Goal: Transaction & Acquisition: Obtain resource

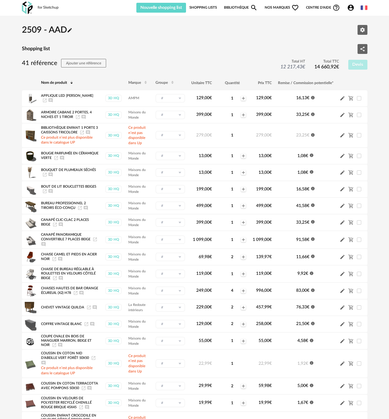
click at [72, 33] on icon "Pencil icon" at bounding box center [70, 30] width 6 height 6
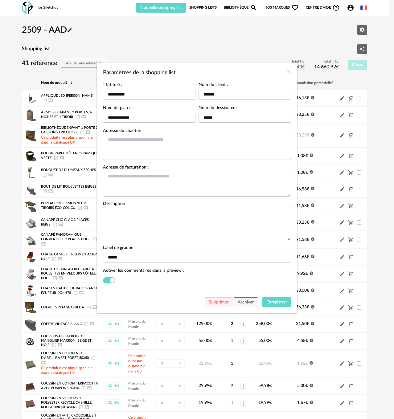
click at [287, 73] on icon "Close" at bounding box center [288, 71] width 5 height 5
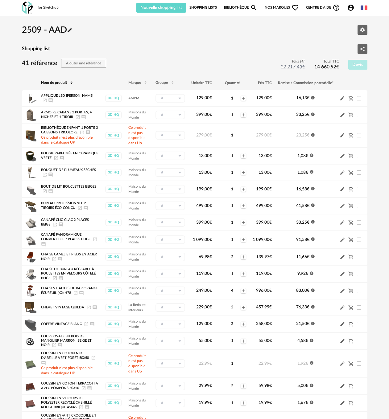
click at [353, 9] on icon "Account Circle icon" at bounding box center [350, 7] width 7 height 7
drag, startPoint x: 206, startPoint y: 48, endPoint x: 185, endPoint y: 35, distance: 25.0
click at [191, 34] on div "2509 - AAD Pencil icon Editer les paramètres" at bounding box center [194, 30] width 345 height 19
click at [56, 29] on h2 "2509 - AAD Pencil icon" at bounding box center [47, 29] width 51 height 11
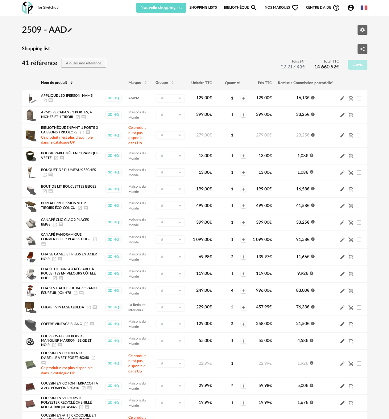
click at [206, 9] on link "Shopping Lists" at bounding box center [202, 8] width 27 height 10
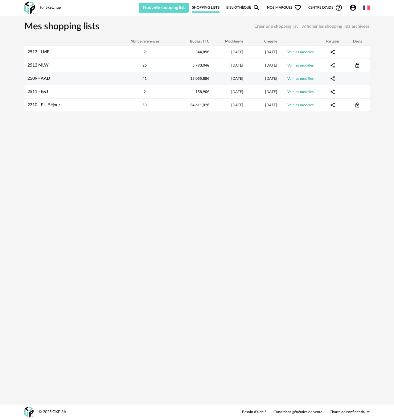
drag, startPoint x: 45, startPoint y: 77, endPoint x: 40, endPoint y: 79, distance: 5.0
click at [40, 79] on link "2509 - AAD" at bounding box center [38, 78] width 23 height 4
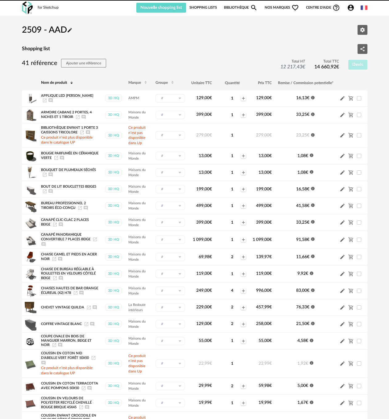
click at [230, 6] on link "Bibliothèque Magnify icon" at bounding box center [241, 8] width 34 height 10
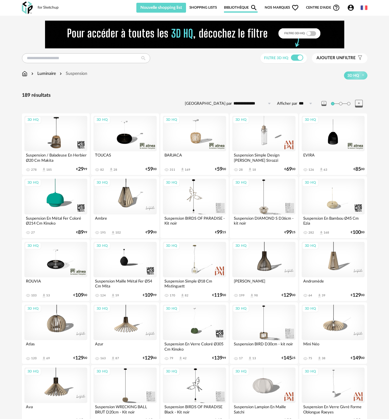
click at [249, 257] on div "3D HQ" at bounding box center [263, 259] width 63 height 35
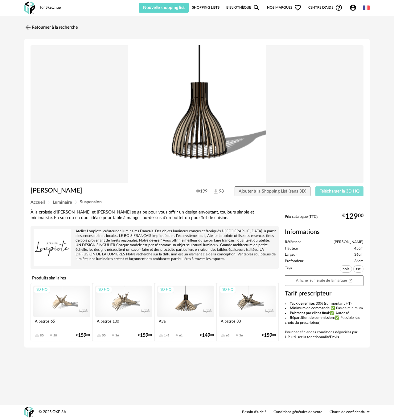
click at [353, 195] on button "Télécharger la 3D HQ" at bounding box center [340, 192] width 48 height 10
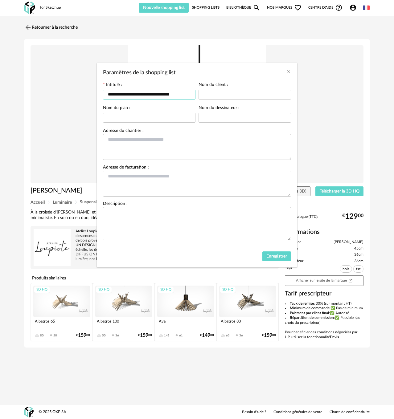
click at [132, 93] on input "**********" at bounding box center [149, 95] width 93 height 10
click at [288, 72] on icon "Close" at bounding box center [288, 71] width 5 height 5
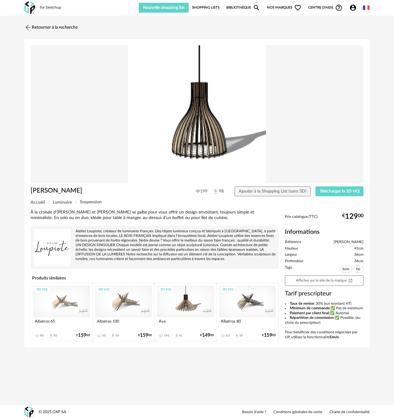
click at [213, 9] on link "Shopping Lists" at bounding box center [205, 8] width 27 height 10
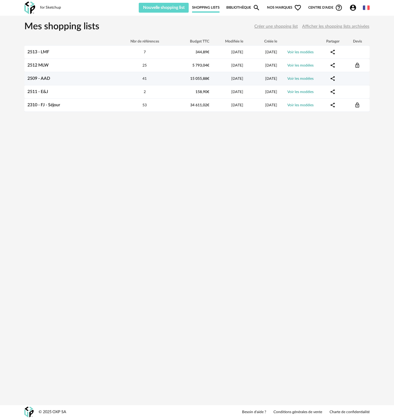
click at [66, 81] on div "2509 - AAD" at bounding box center [70, 78] width 93 height 5
click at [49, 80] on link "2509 - AAD" at bounding box center [38, 78] width 23 height 4
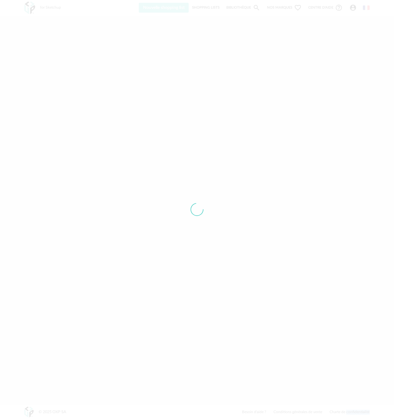
click at [49, 80] on div at bounding box center [197, 209] width 394 height 419
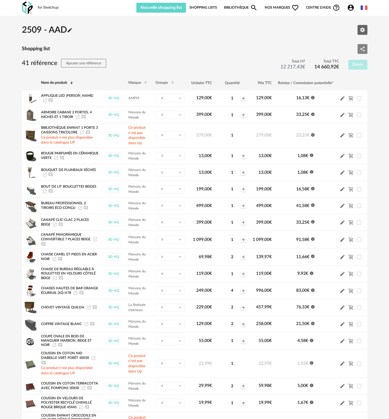
click at [361, 52] on button "Share Variant icon" at bounding box center [362, 49] width 10 height 10
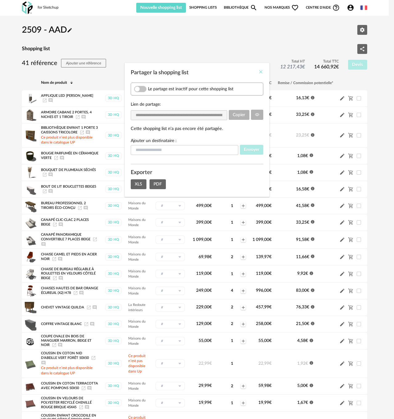
click at [262, 73] on icon "Close" at bounding box center [260, 71] width 5 height 5
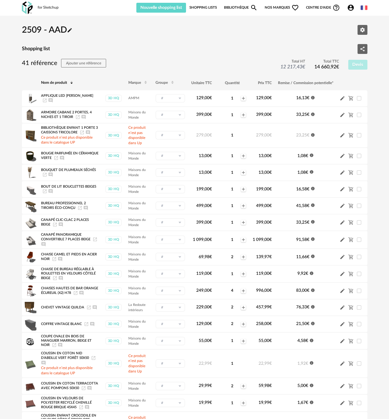
click at [72, 31] on icon "Pencil icon" at bounding box center [70, 30] width 4 height 4
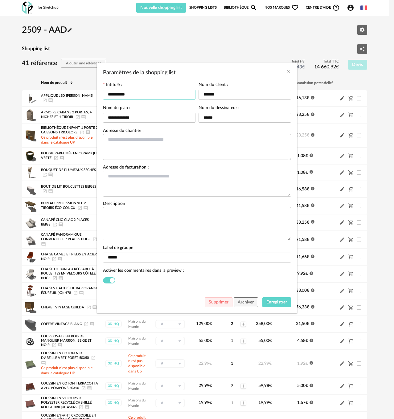
drag, startPoint x: 144, startPoint y: 94, endPoint x: 55, endPoint y: 92, distance: 89.5
click at [55, 92] on div "**********" at bounding box center [197, 209] width 394 height 419
click at [288, 72] on icon "Close" at bounding box center [288, 71] width 5 height 5
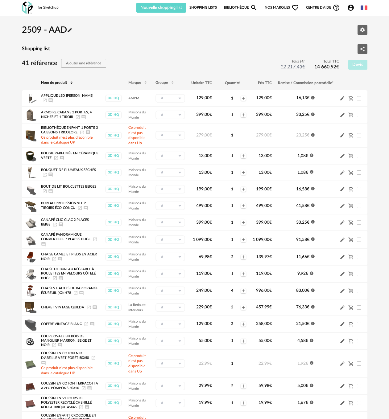
click at [229, 6] on link "Bibliothèque Magnify icon" at bounding box center [241, 8] width 34 height 10
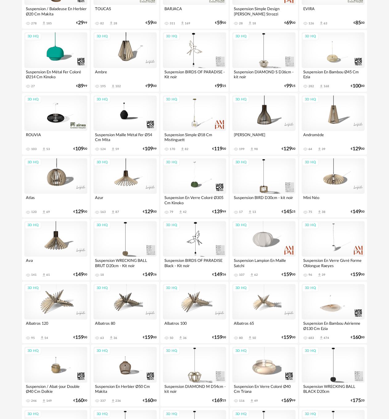
scroll to position [154, 0]
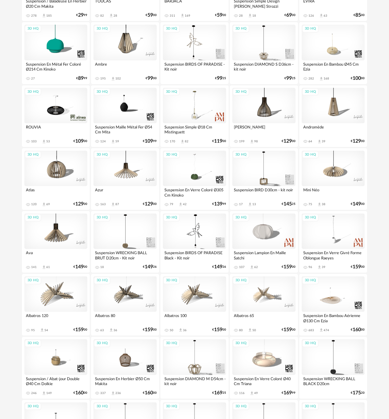
click at [262, 111] on div "3D HQ" at bounding box center [263, 105] width 63 height 35
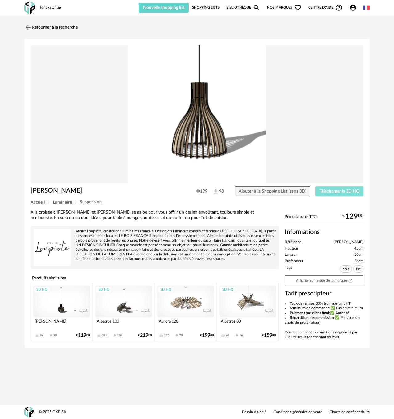
click at [325, 188] on button "Télécharger la 3D HQ" at bounding box center [340, 192] width 48 height 10
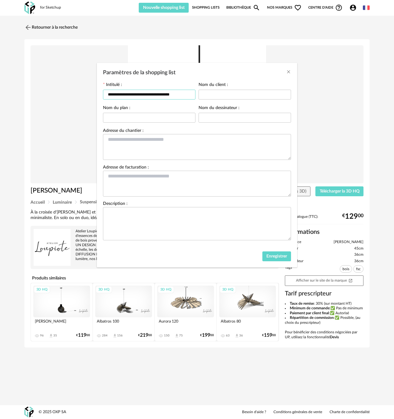
click at [175, 94] on input "**********" at bounding box center [149, 95] width 93 height 10
drag, startPoint x: 189, startPoint y: 96, endPoint x: 52, endPoint y: 96, distance: 137.3
click at [48, 96] on div "**********" at bounding box center [197, 209] width 394 height 419
paste input "Paramètres de la shopping list"
type input "**********"
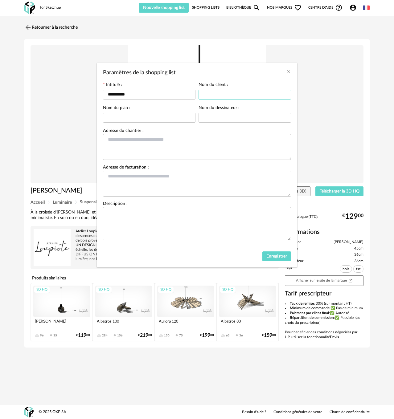
click at [234, 93] on input "Paramètres de la shopping list" at bounding box center [245, 95] width 93 height 10
type input "*******"
type input "*"
click at [291, 72] on div "Paramètres de la shopping list" at bounding box center [197, 71] width 200 height 17
click at [294, 73] on div "Paramètres de la shopping list" at bounding box center [197, 71] width 200 height 17
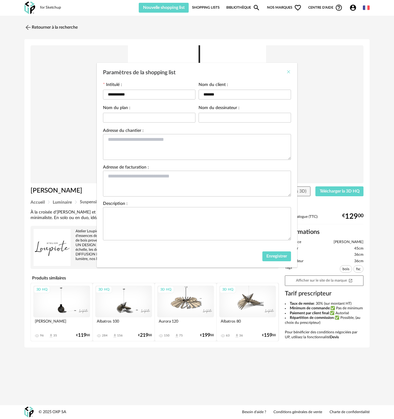
click at [291, 73] on icon "Close" at bounding box center [288, 71] width 5 height 5
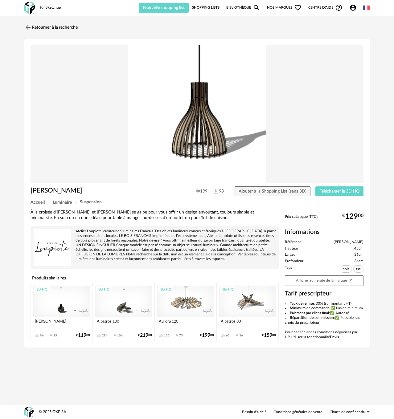
click at [217, 7] on link "Shopping Lists" at bounding box center [205, 8] width 27 height 10
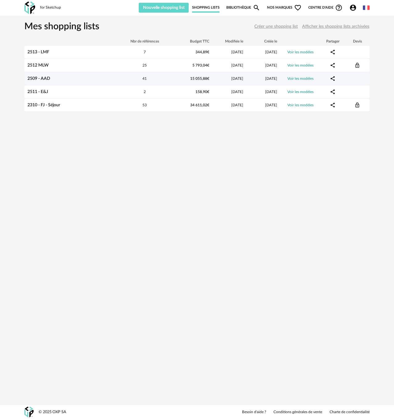
click at [47, 83] on td "2509 - AAD" at bounding box center [70, 78] width 93 height 13
click at [45, 80] on link "2509 - AAD" at bounding box center [38, 78] width 23 height 4
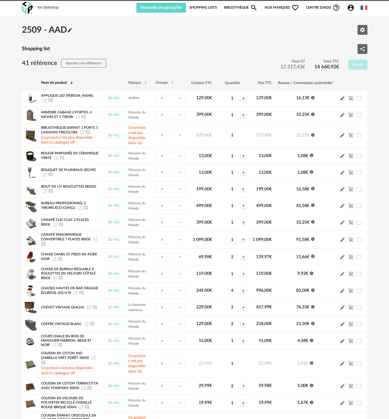
click at [71, 26] on span "Pencil icon" at bounding box center [70, 30] width 6 height 9
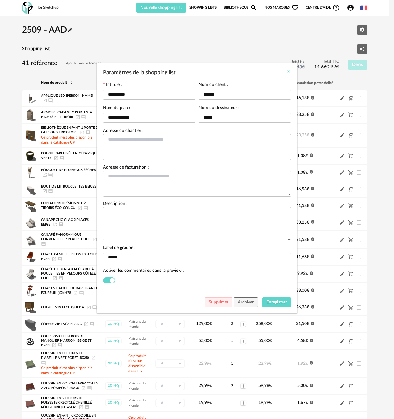
click at [287, 69] on button "Close" at bounding box center [288, 72] width 5 height 6
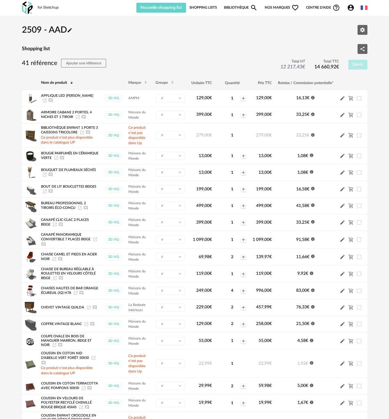
click at [235, 7] on link "Bibliothèque Magnify icon" at bounding box center [241, 8] width 34 height 10
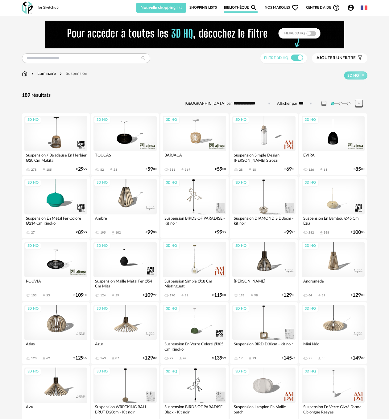
click at [269, 264] on div "3D HQ" at bounding box center [263, 259] width 63 height 35
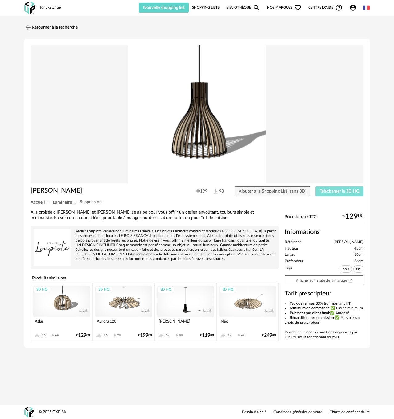
click at [320, 188] on button "Télécharger la 3D HQ" at bounding box center [340, 192] width 48 height 10
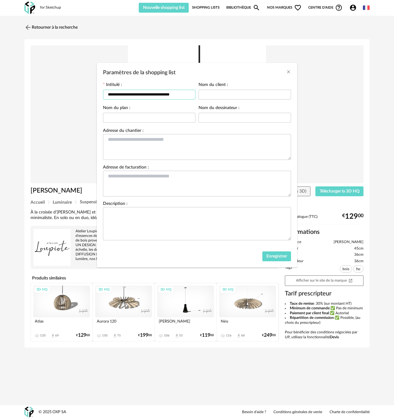
drag, startPoint x: 183, startPoint y: 95, endPoint x: 39, endPoint y: 90, distance: 144.5
click at [37, 89] on div "**********" at bounding box center [197, 209] width 394 height 419
paste input "Paramètres de la shopping list"
type input "**********"
click at [151, 115] on input "Paramètres de la shopping list" at bounding box center [149, 118] width 93 height 10
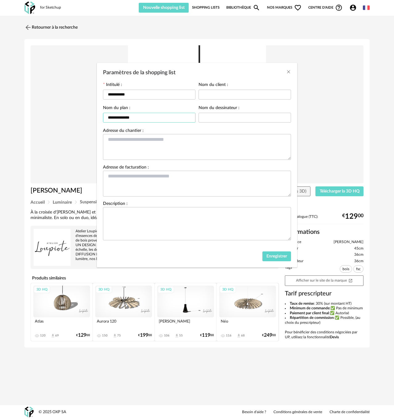
click at [132, 113] on input "**********" at bounding box center [149, 118] width 93 height 10
type input "**********"
click at [212, 93] on input "Paramètres de la shopping list" at bounding box center [245, 95] width 93 height 10
paste input "*******"
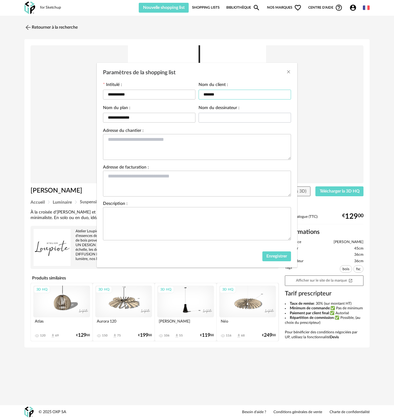
type input "*******"
click at [217, 117] on input "Paramètres de la shopping list" at bounding box center [245, 118] width 93 height 10
type input "******"
click at [273, 257] on span "Enregistrer" at bounding box center [277, 256] width 21 height 4
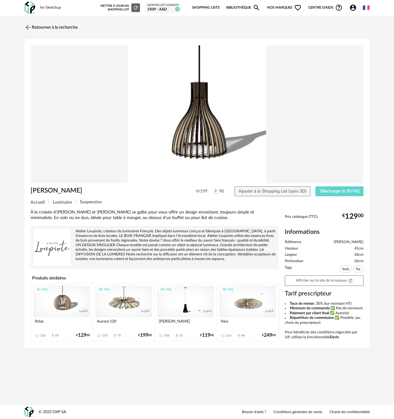
click at [15, 264] on div "Retourner à la recherche Ariel 199 98 Ajouter à la Shopping List (sans 3D) Télé…" at bounding box center [197, 187] width 394 height 342
click at [344, 192] on span "Importer dans SketchUp (9,4 Mo)" at bounding box center [328, 191] width 63 height 4
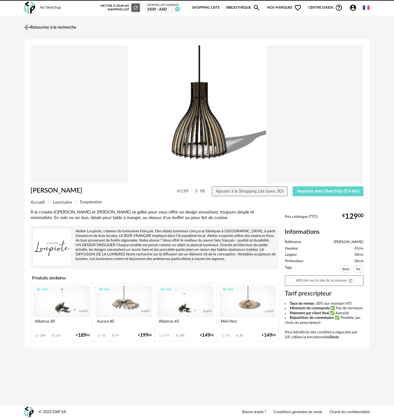
click at [28, 29] on img at bounding box center [27, 27] width 9 height 9
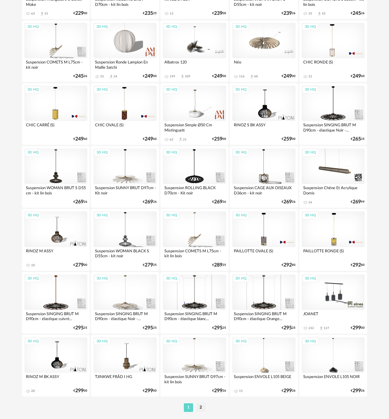
scroll to position [992, 0]
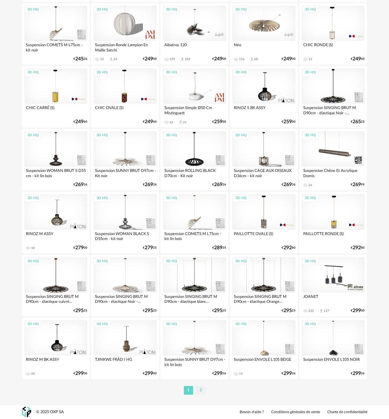
click at [201, 391] on li "2" at bounding box center [200, 390] width 9 height 9
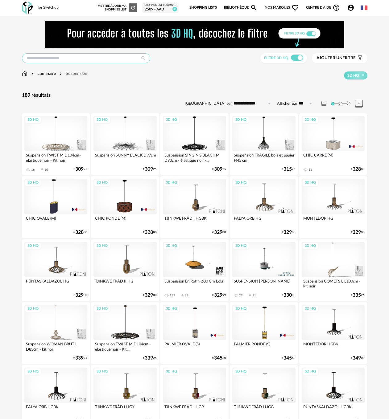
click at [119, 58] on input "text" at bounding box center [86, 58] width 128 height 10
type input "*******"
type input "**********"
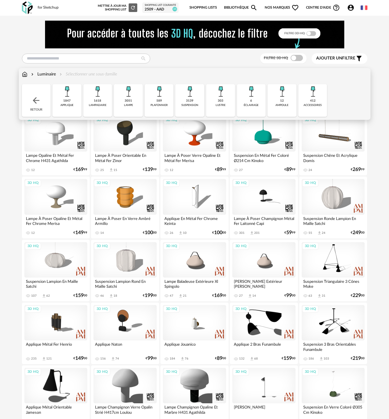
click at [194, 101] on div "3139 suspension" at bounding box center [189, 100] width 29 height 33
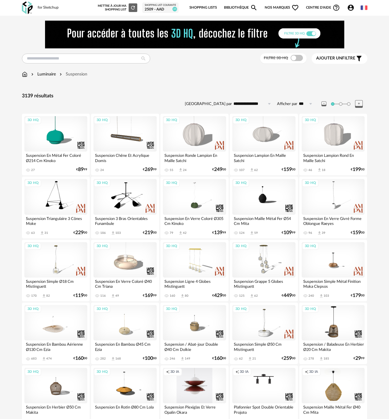
click at [291, 58] on span at bounding box center [297, 58] width 12 height 6
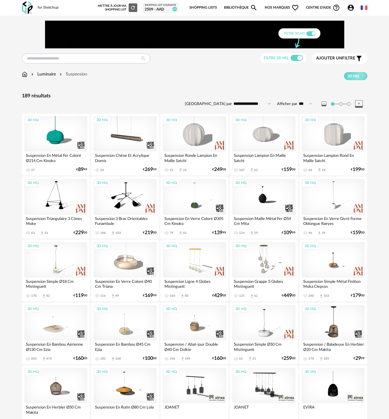
click at [265, 103] on icon at bounding box center [269, 104] width 8 height 10
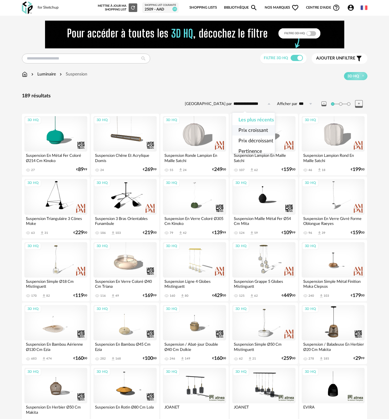
click at [252, 126] on li "Prix croissant" at bounding box center [256, 130] width 48 height 10
type input "**********"
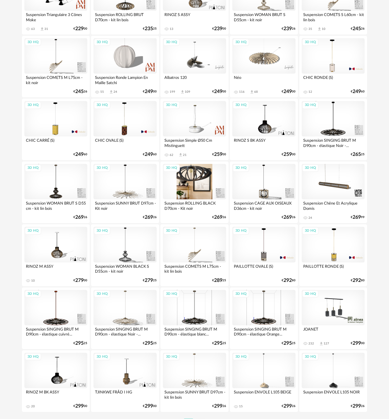
scroll to position [993, 0]
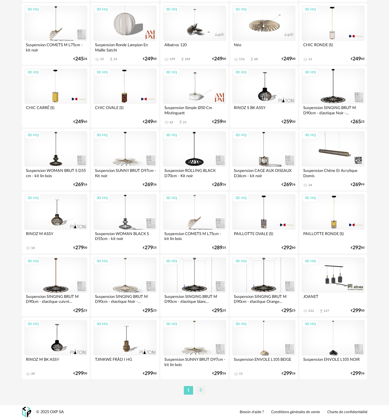
click at [199, 388] on li "2" at bounding box center [200, 390] width 9 height 9
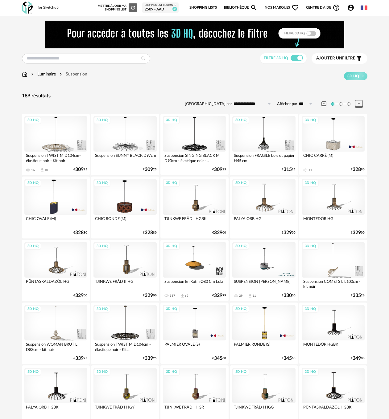
drag, startPoint x: 245, startPoint y: 104, endPoint x: 241, endPoint y: 95, distance: 10.2
click at [241, 95] on div "**********" at bounding box center [194, 101] width 345 height 16
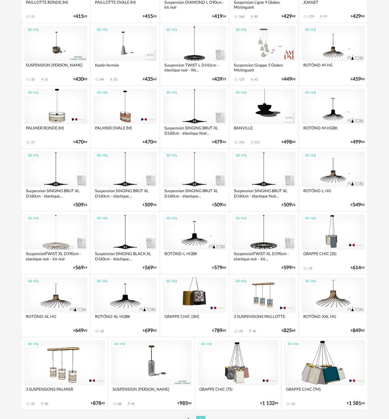
scroll to position [876, 0]
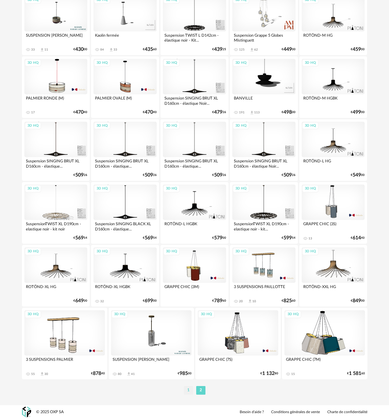
click at [187, 390] on li "1" at bounding box center [188, 390] width 9 height 9
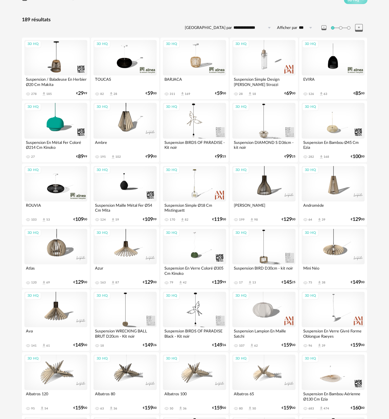
scroll to position [123, 0]
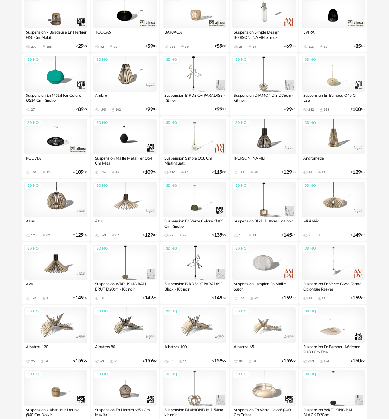
click at [335, 204] on div "3D HQ" at bounding box center [333, 199] width 63 height 35
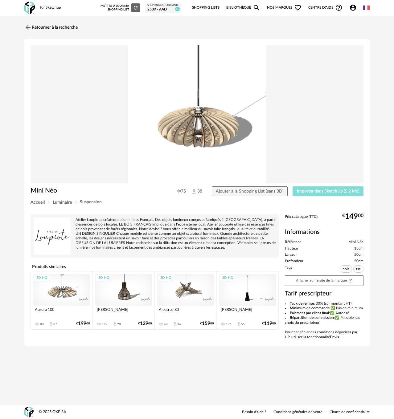
click at [304, 192] on span "Importer dans SketchUp (5,2 Mo)" at bounding box center [328, 191] width 63 height 4
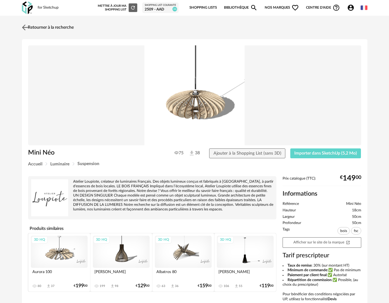
click at [25, 27] on img at bounding box center [24, 27] width 9 height 9
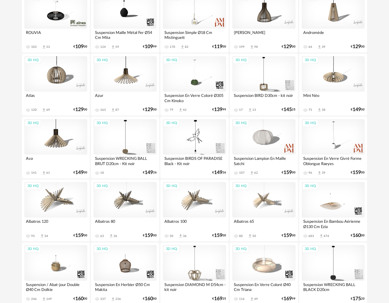
scroll to position [308, 0]
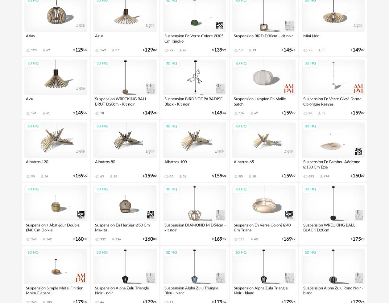
click at [200, 141] on div "3D HQ" at bounding box center [194, 139] width 63 height 35
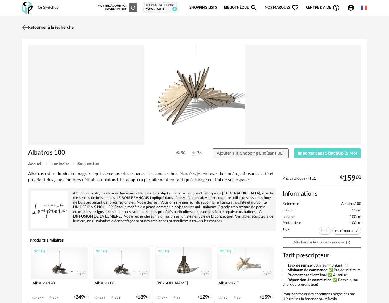
click at [24, 27] on img at bounding box center [24, 27] width 9 height 9
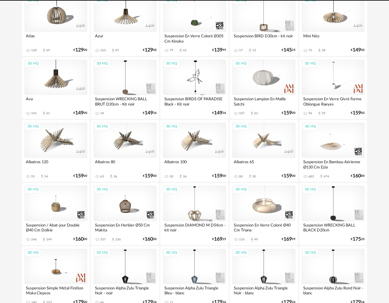
click at [132, 153] on div "3D HQ" at bounding box center [124, 139] width 63 height 35
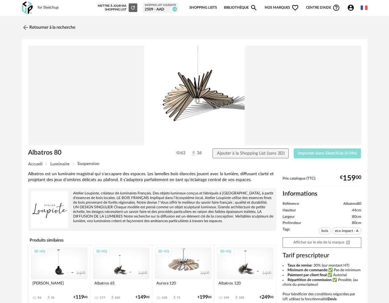
click at [311, 151] on span "Importer dans SketchUp (6 Mo)" at bounding box center [327, 153] width 59 height 4
click at [31, 28] on link "Retourner à la recherche" at bounding box center [46, 28] width 53 height 14
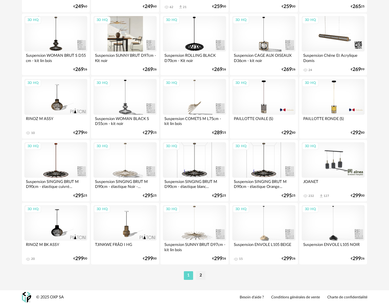
scroll to position [1109, 0]
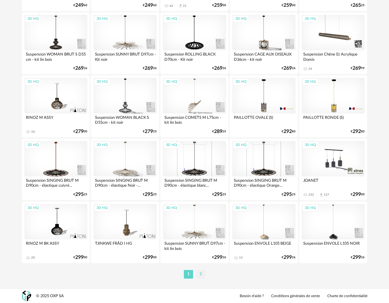
click at [202, 274] on li "2" at bounding box center [200, 274] width 9 height 9
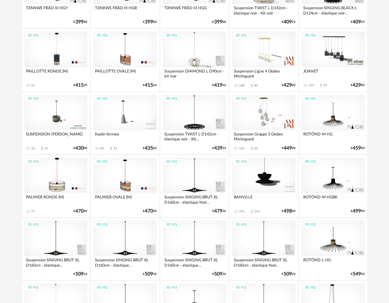
scroll to position [777, 0]
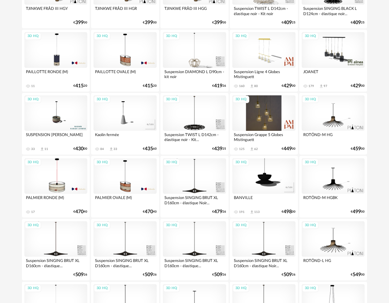
click at [264, 115] on div "3D HQ" at bounding box center [263, 112] width 63 height 35
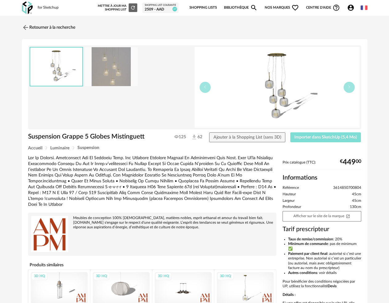
click at [300, 134] on button "Importer dans SketchUp (5,4 Mo)" at bounding box center [325, 137] width 71 height 10
